Goal: Task Accomplishment & Management: Use online tool/utility

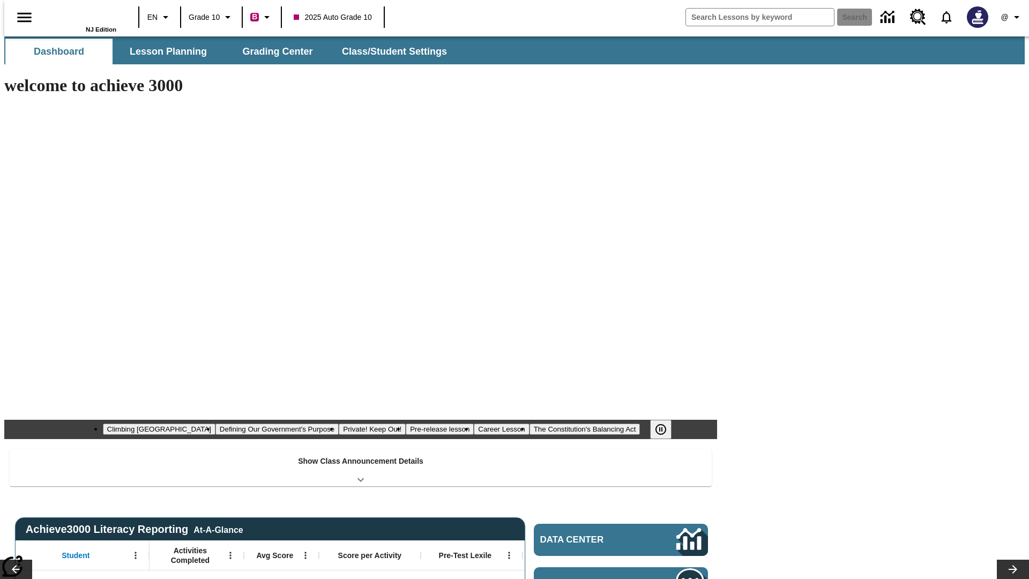
type input "-1"
click at [273, 51] on span "Grading Center" at bounding box center [277, 52] width 70 height 12
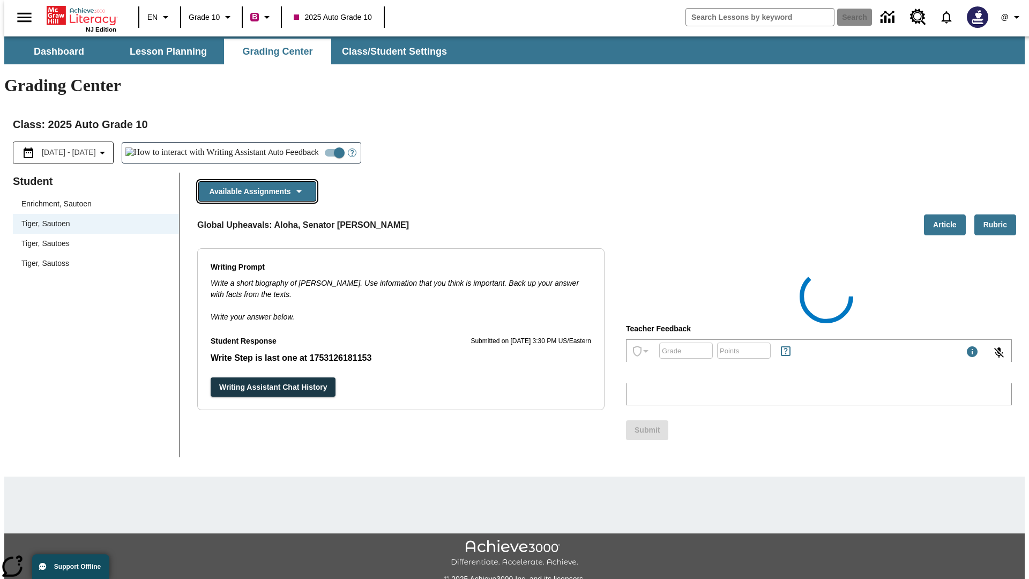
click at [254, 181] on button "Available Assignments" at bounding box center [257, 191] width 118 height 21
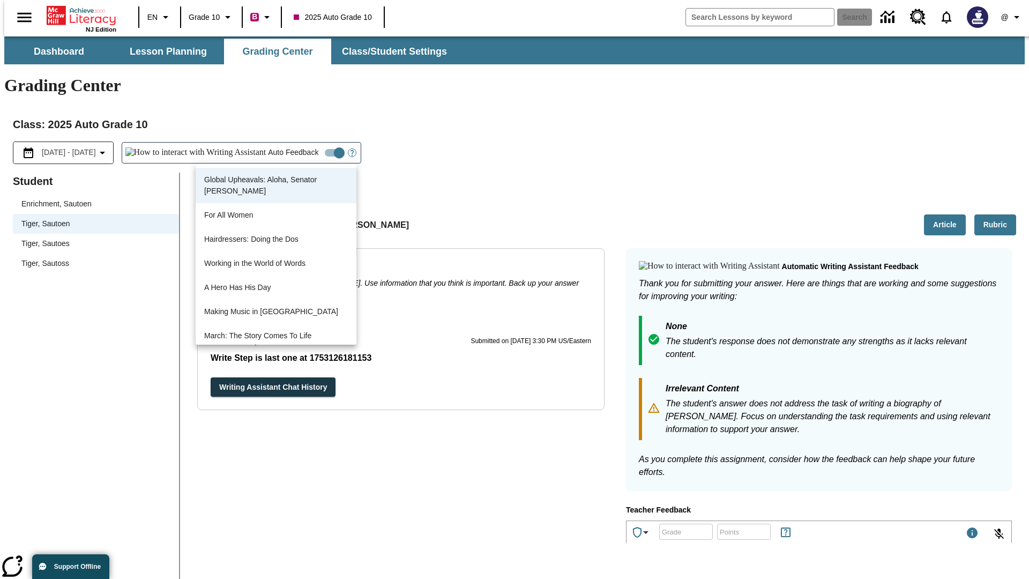
click at [211, 377] on button "Writing Assistant Chat History" at bounding box center [273, 387] width 125 height 20
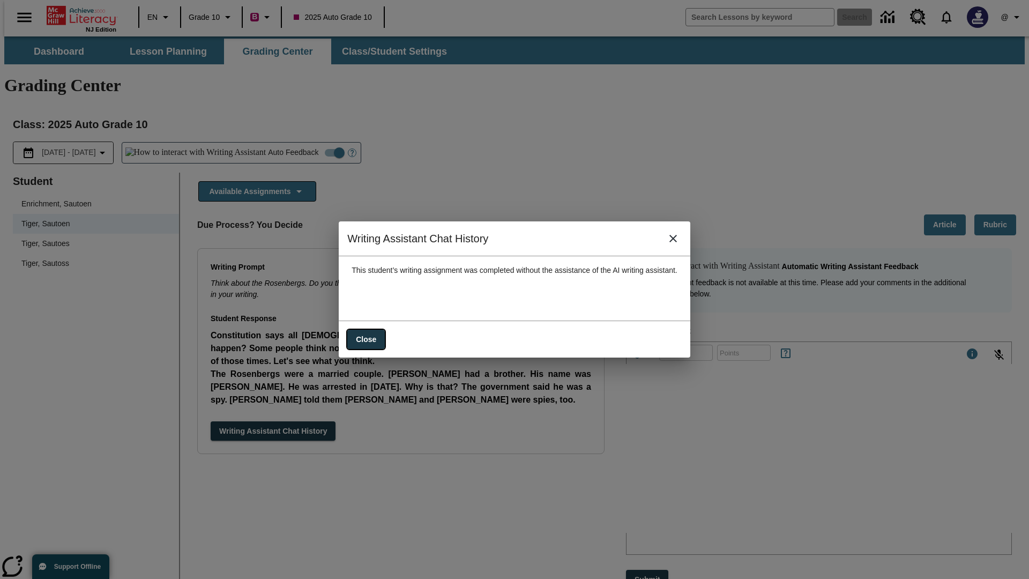
click at [356, 334] on button "Close" at bounding box center [366, 339] width 38 height 20
click at [254, 181] on button "Available Assignments" at bounding box center [257, 191] width 118 height 21
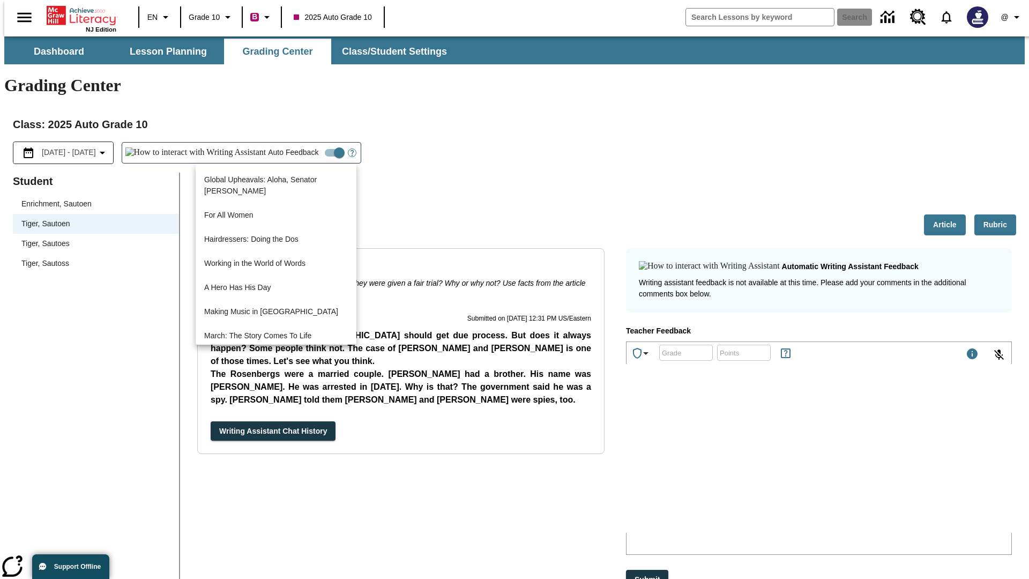
scroll to position [769, 0]
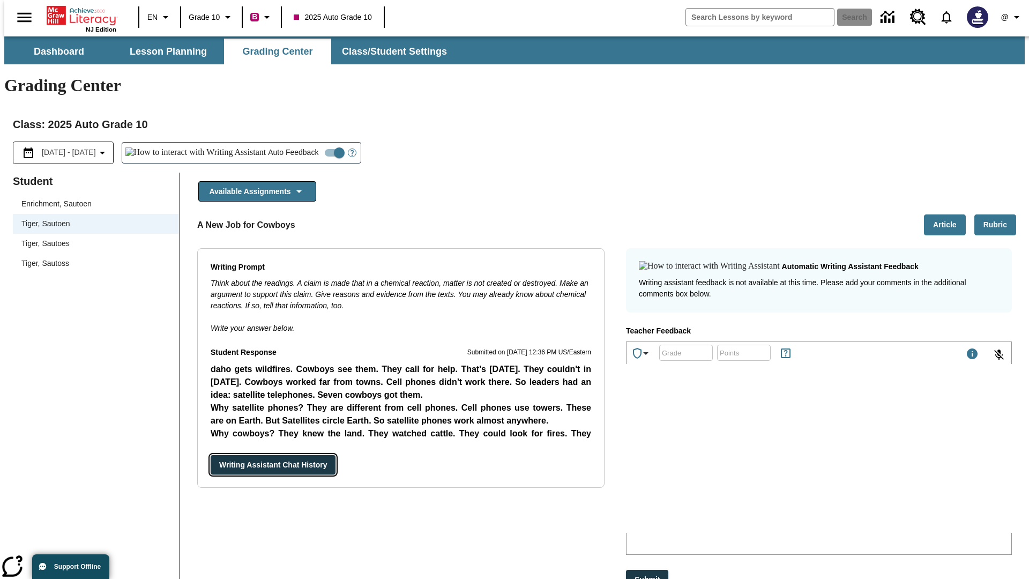
click at [211, 455] on button "Writing Assistant Chat History" at bounding box center [273, 465] width 125 height 20
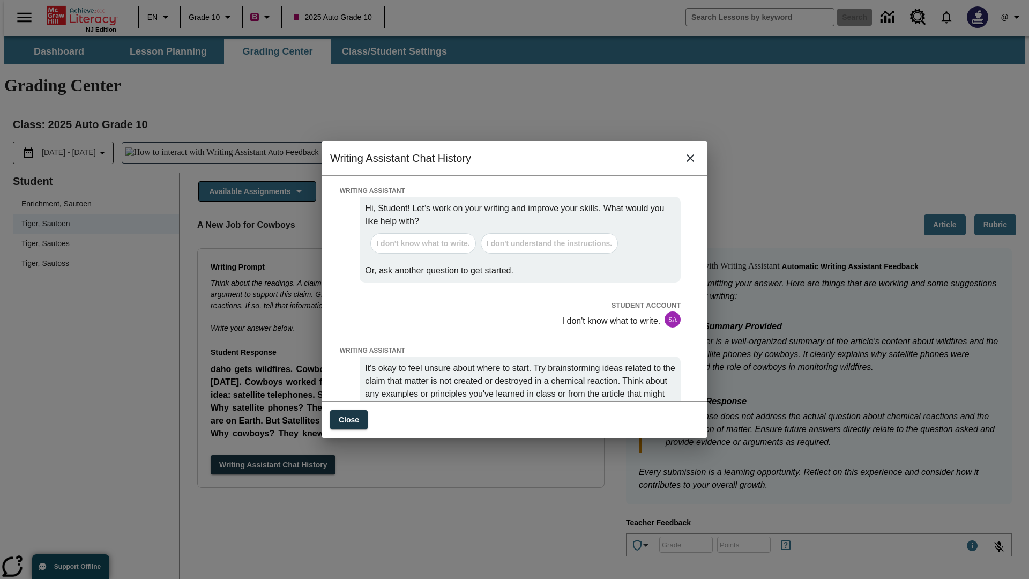
scroll to position [0, 0]
click at [348, 414] on button "Close" at bounding box center [349, 420] width 38 height 20
